Goal: Information Seeking & Learning: Learn about a topic

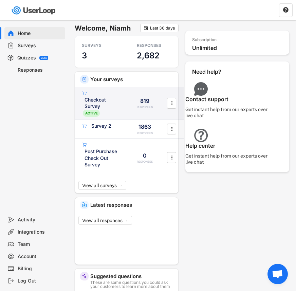
click at [107, 103] on div "Checkout Survey" at bounding box center [102, 102] width 36 height 13
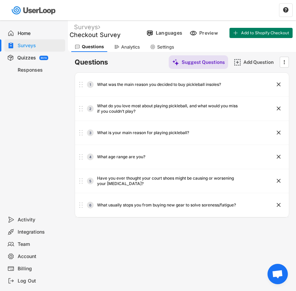
click at [122, 45] on div "Analytics" at bounding box center [130, 47] width 19 height 6
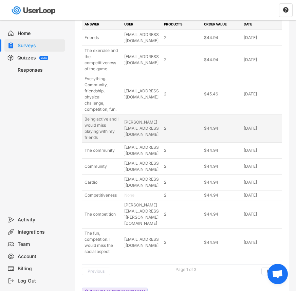
scroll to position [449, 0]
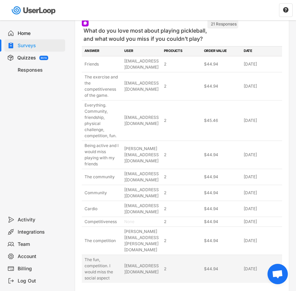
click at [155, 263] on div "[EMAIL_ADDRESS][DOMAIN_NAME]" at bounding box center [142, 269] width 36 height 12
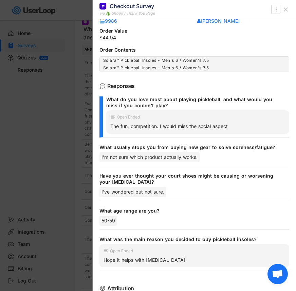
scroll to position [137, 0]
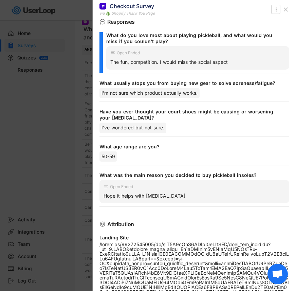
click at [51, 149] on div at bounding box center [148, 145] width 296 height 291
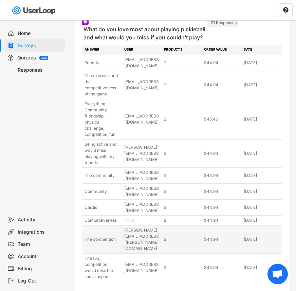
click at [91, 236] on div "The competition" at bounding box center [102, 239] width 36 height 6
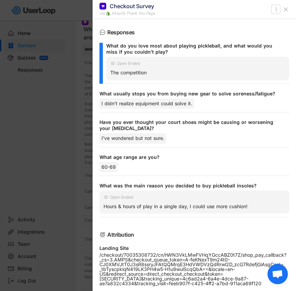
scroll to position [140, 0]
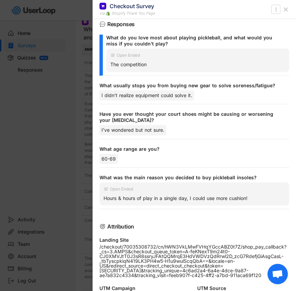
click at [43, 145] on div at bounding box center [148, 145] width 296 height 291
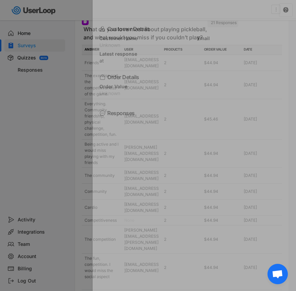
scroll to position [0, 0]
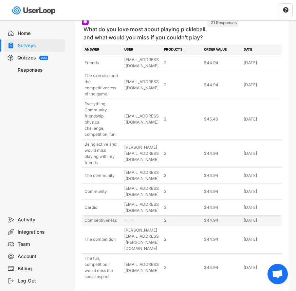
click at [112, 217] on div "Competitiveness" at bounding box center [102, 220] width 36 height 6
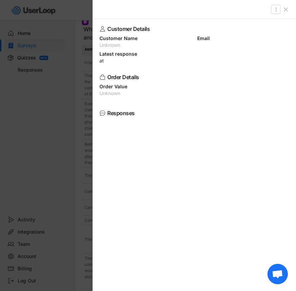
click at [84, 133] on div at bounding box center [148, 145] width 296 height 291
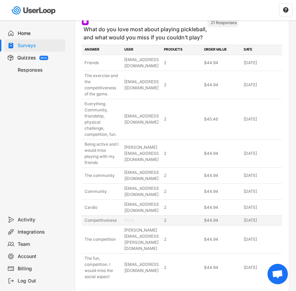
click at [96, 217] on div "Competitiveness" at bounding box center [102, 220] width 36 height 6
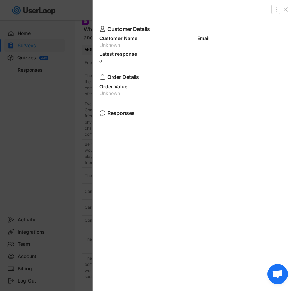
click at [56, 190] on div at bounding box center [148, 145] width 296 height 291
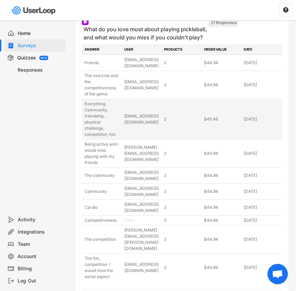
click at [106, 113] on div "Everything. Community, friendship, physical challenge, competition, fun." at bounding box center [102, 119] width 36 height 37
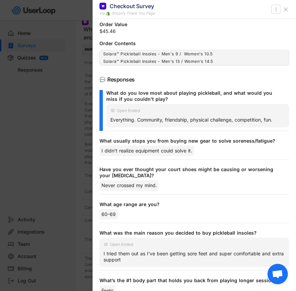
scroll to position [80, 0]
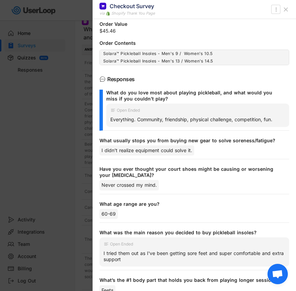
click at [91, 192] on div at bounding box center [148, 145] width 296 height 291
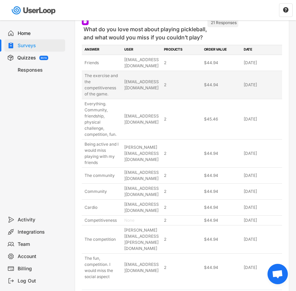
click at [100, 73] on div "The exercise and the competitiveness of the game." at bounding box center [102, 85] width 36 height 24
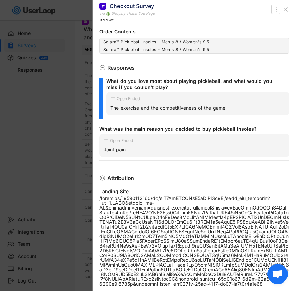
scroll to position [120, 0]
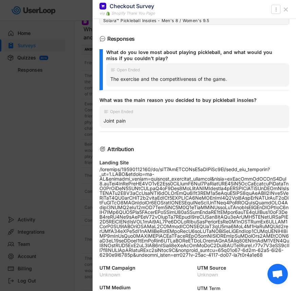
click at [65, 151] on div at bounding box center [148, 145] width 296 height 291
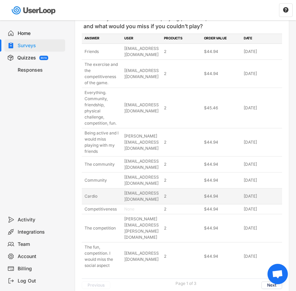
scroll to position [449, 0]
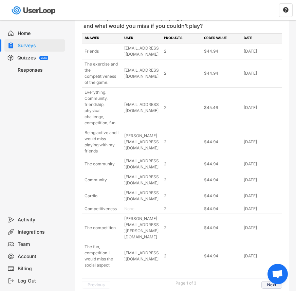
click at [267, 281] on button "Next" at bounding box center [271, 284] width 21 height 7
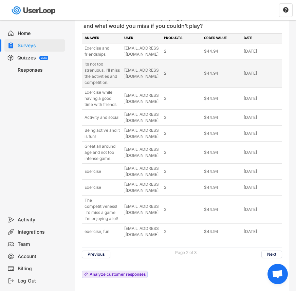
click at [107, 61] on div "Its not too strenuous. I'll miss the activities and competition." at bounding box center [102, 73] width 36 height 24
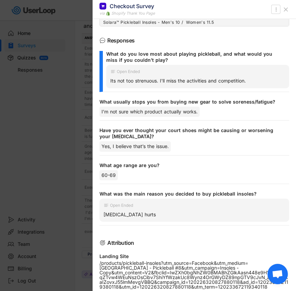
scroll to position [130, 0]
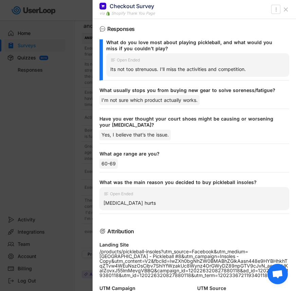
click at [78, 136] on div at bounding box center [148, 145] width 296 height 291
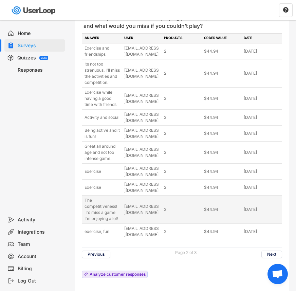
click at [98, 197] on div "The competitiveness! I'd miss a game I'm enjoying a lot!" at bounding box center [102, 209] width 36 height 24
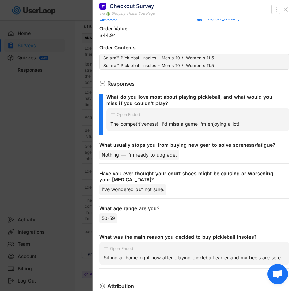
scroll to position [176, 0]
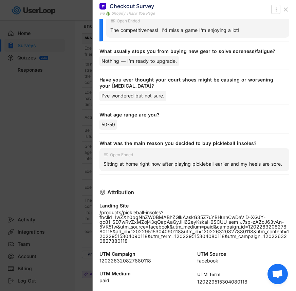
click at [84, 135] on div at bounding box center [148, 145] width 296 height 291
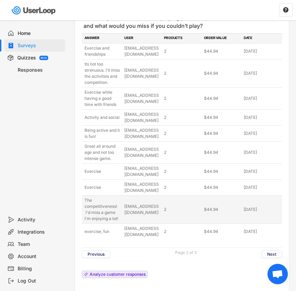
scroll to position [450, 0]
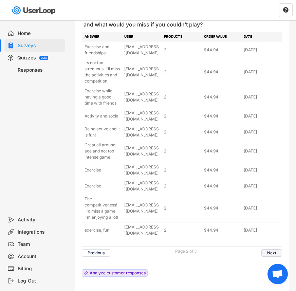
click at [277, 249] on button "Next" at bounding box center [271, 252] width 21 height 7
